Goal: Information Seeking & Learning: Learn about a topic

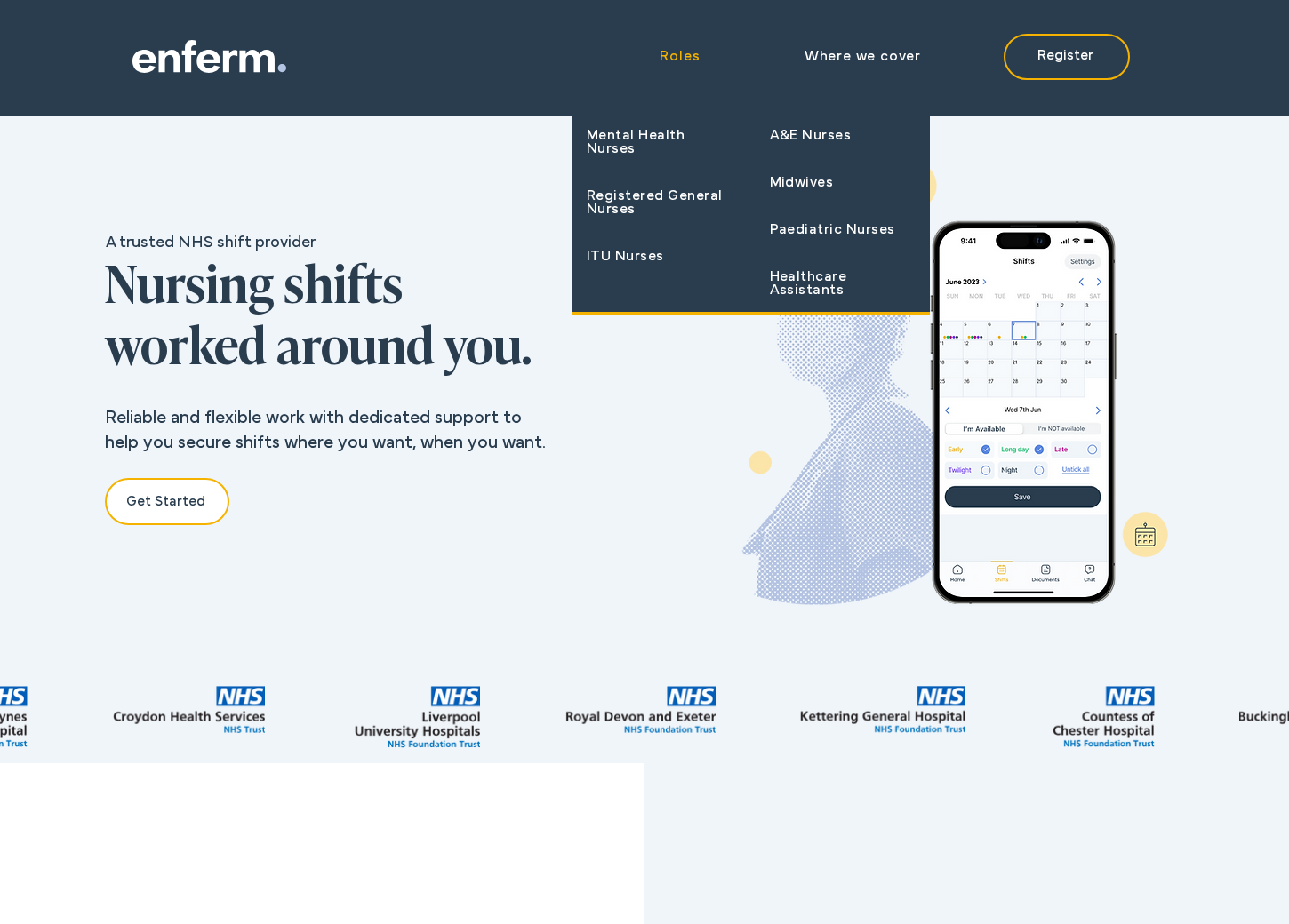
scroll to position [0, 682]
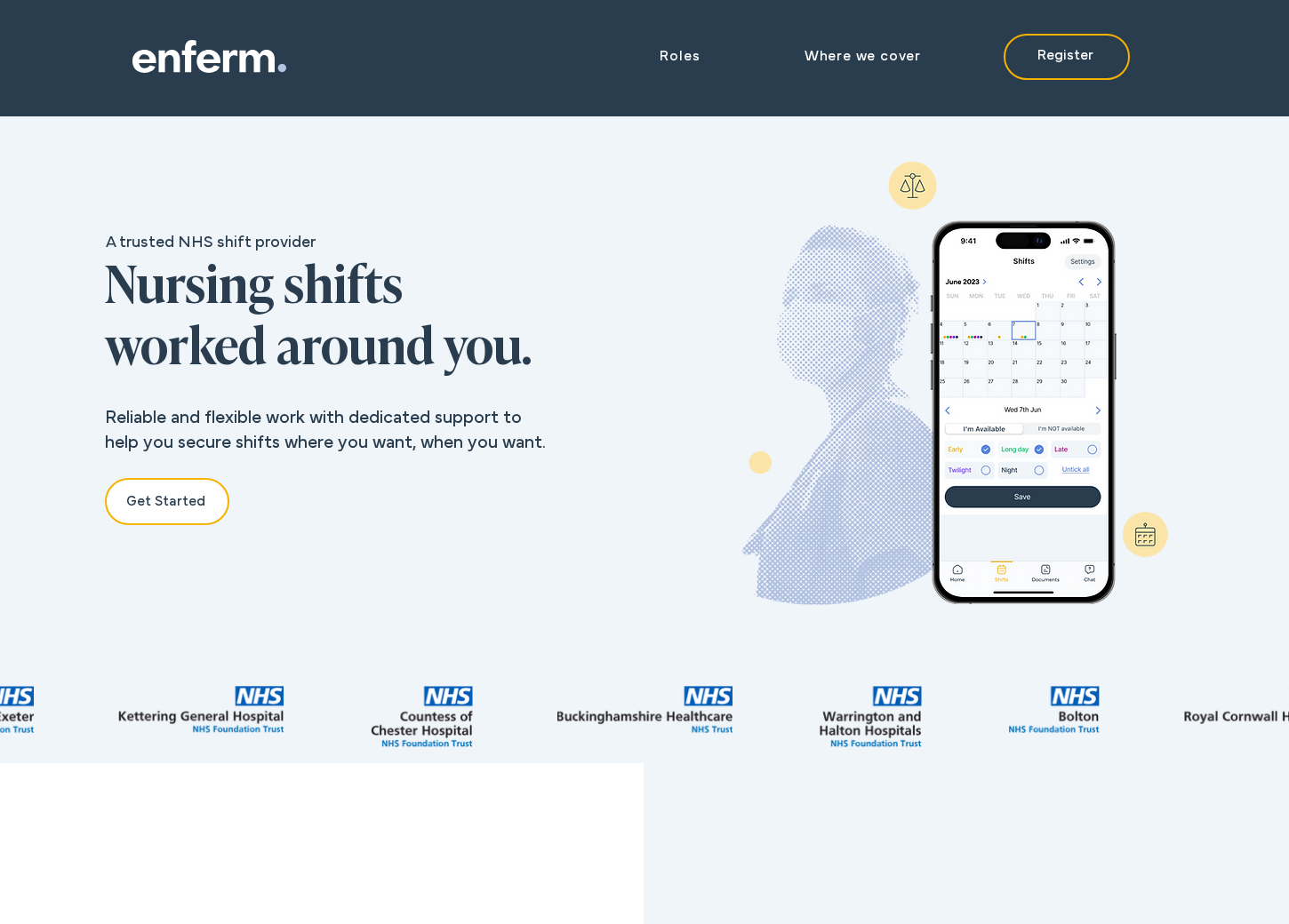
click at [209, 70] on icon at bounding box center [208, 62] width 24 height 23
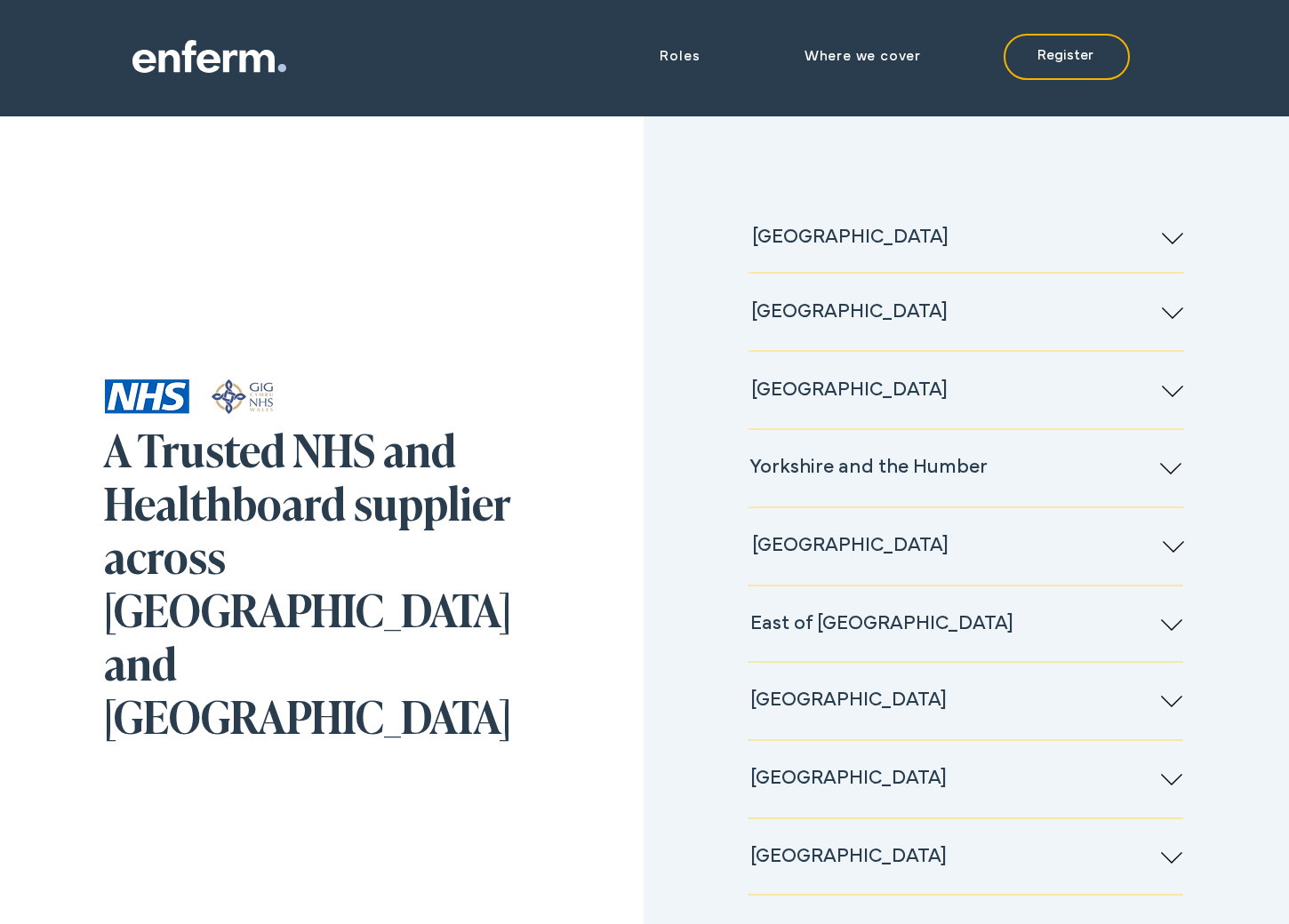
click at [964, 337] on div "Slideshow" at bounding box center [965, 313] width 433 height 71
click at [852, 315] on span "[GEOGRAPHIC_DATA]" at bounding box center [849, 312] width 197 height 17
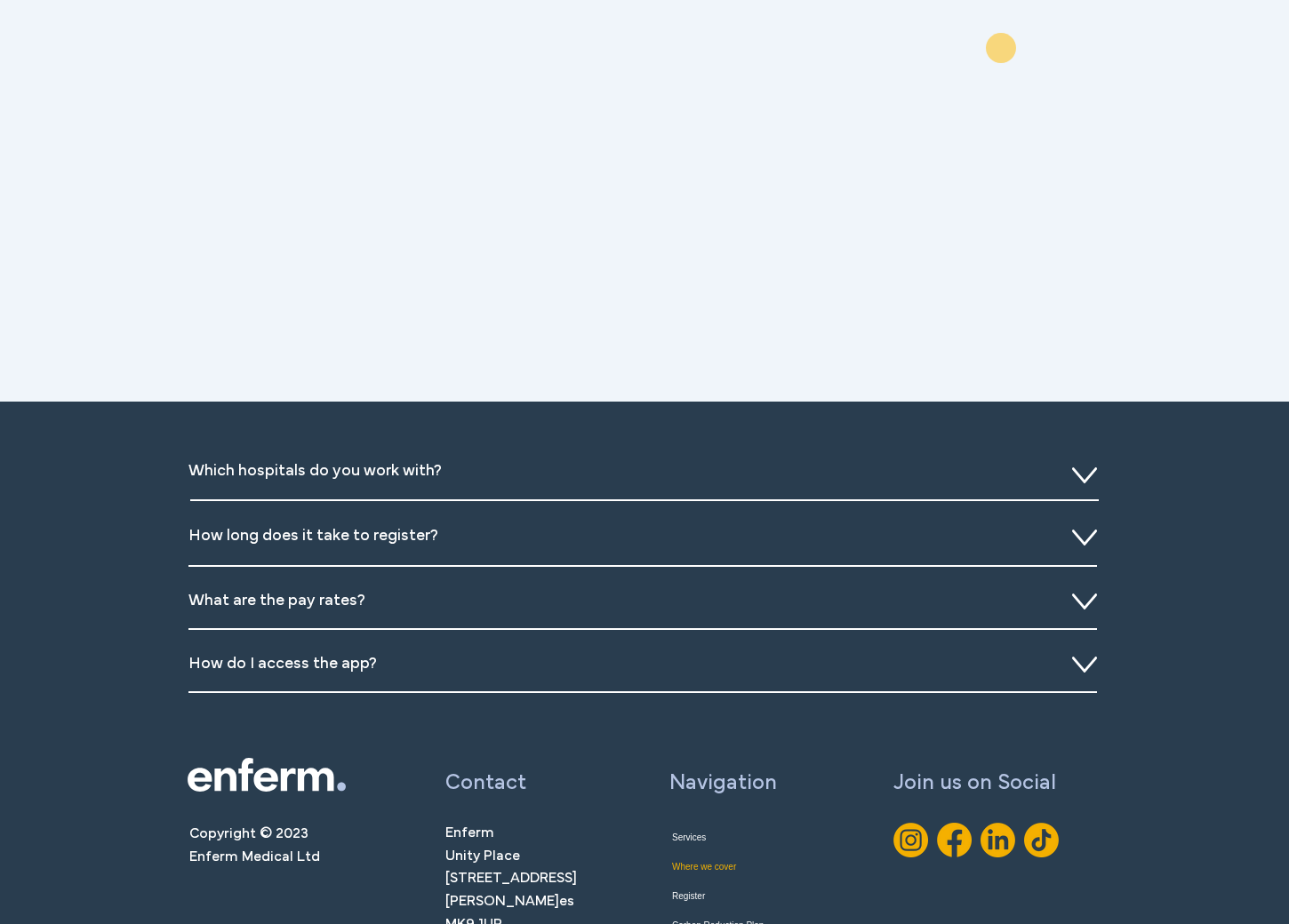
scroll to position [3096, 0]
